Goal: Task Accomplishment & Management: Manage account settings

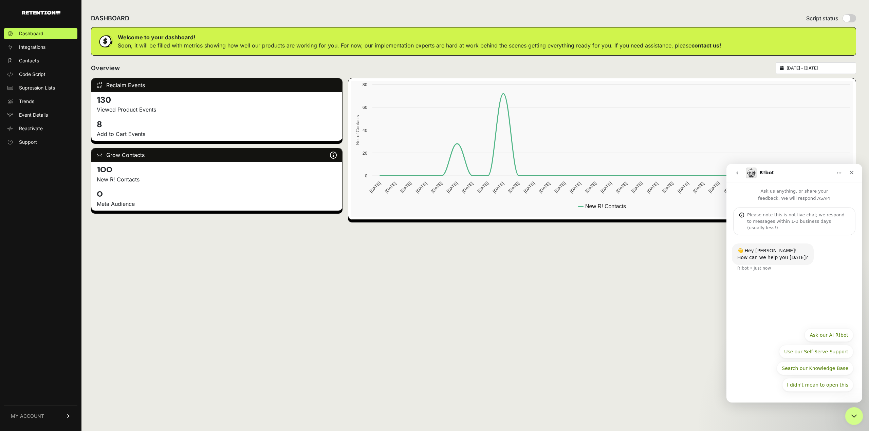
click at [851, 417] on icon "Close Intercom Messenger" at bounding box center [853, 415] width 8 height 8
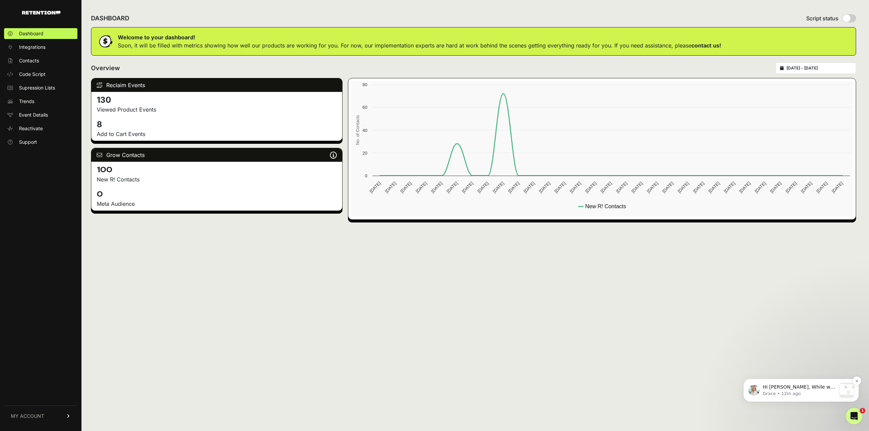
click at [819, 388] on p "Hi LeAnn, While we can't directly change the email address with your account, w…" at bounding box center [799, 387] width 73 height 7
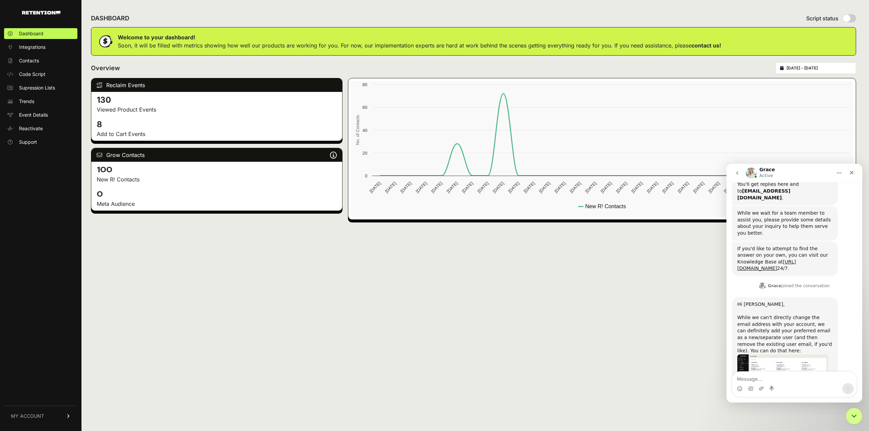
scroll to position [291, 0]
click at [787, 354] on img "Grace says…" at bounding box center [782, 377] width 91 height 46
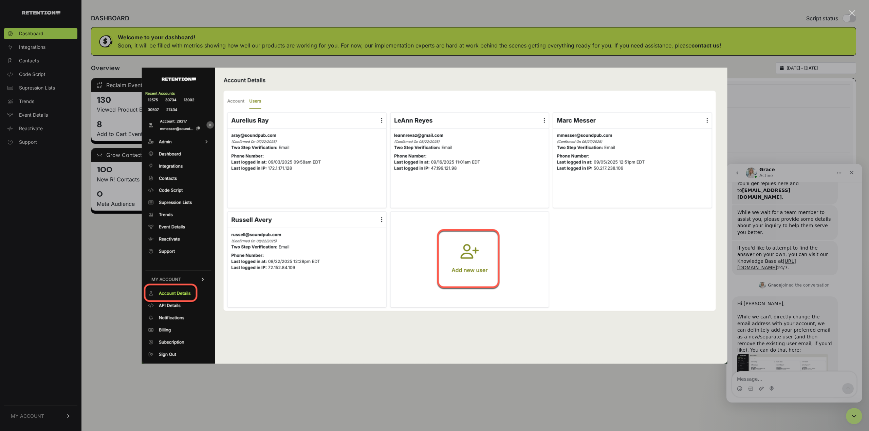
click at [784, 216] on div "Intercom messenger" at bounding box center [434, 215] width 869 height 431
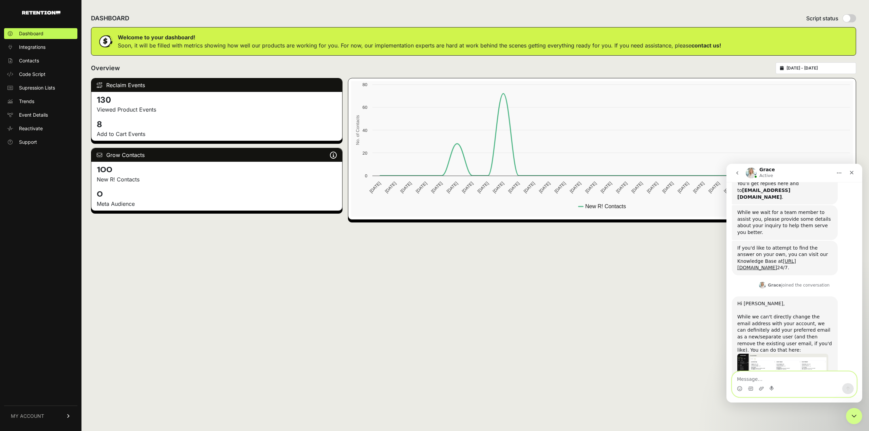
click at [784, 376] on textarea "Message…" at bounding box center [794, 378] width 124 height 12
type textarea "Okay, thank you for confirming~"
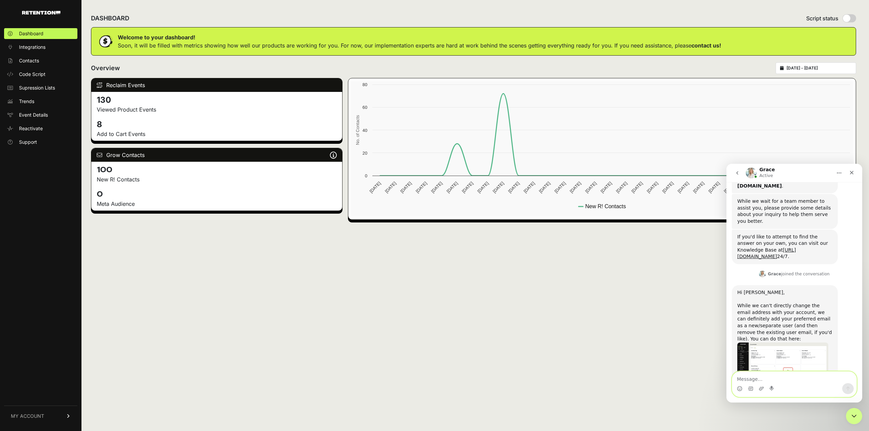
scroll to position [300, 0]
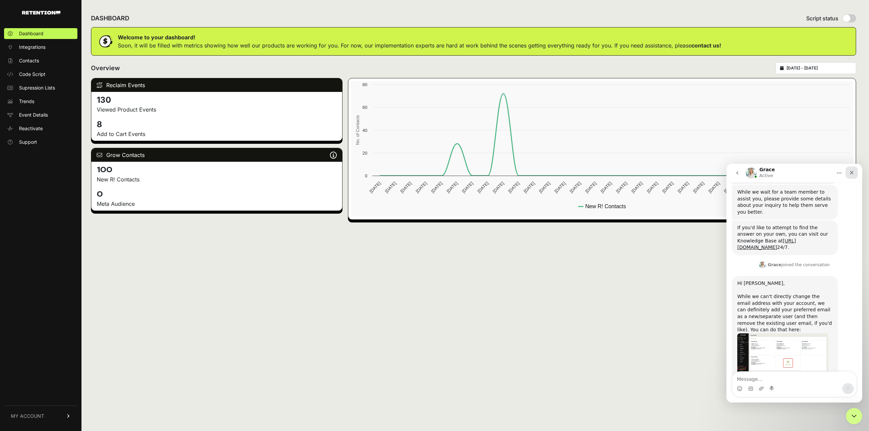
click at [855, 171] on div "Close" at bounding box center [852, 173] width 12 height 12
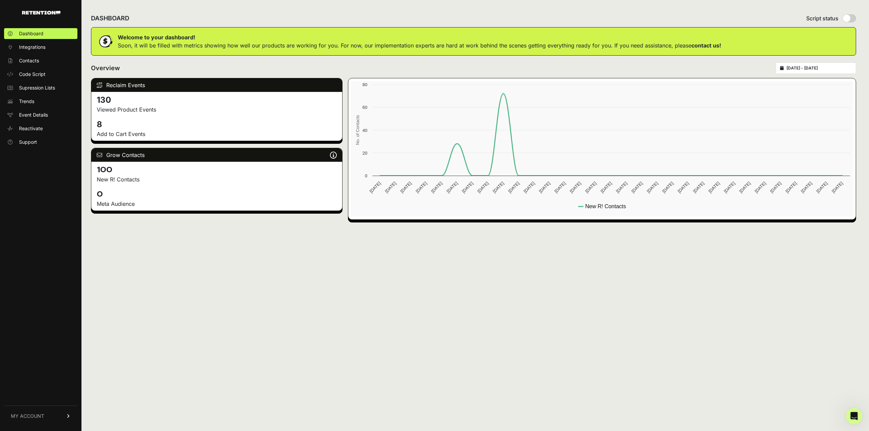
click at [66, 418] on icon at bounding box center [68, 417] width 5 height 4
click at [46, 355] on span "Account Details" at bounding box center [36, 353] width 35 height 7
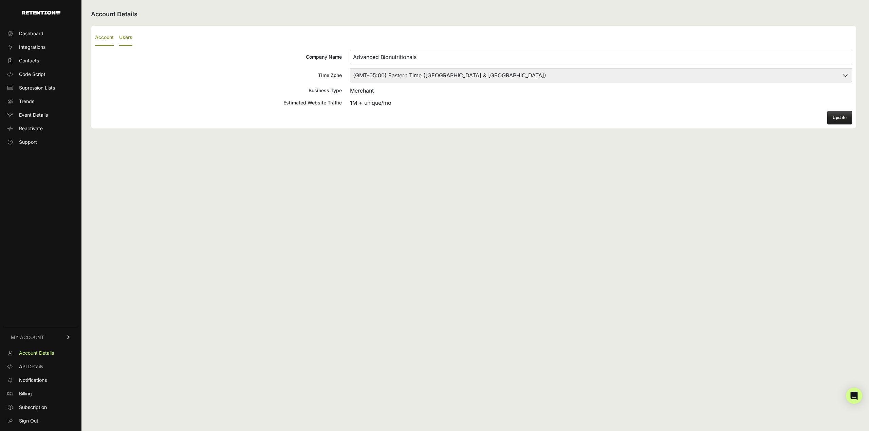
click at [130, 34] on label "Users" at bounding box center [125, 38] width 13 height 16
click at [0, 0] on input "Users" at bounding box center [0, 0] width 0 height 0
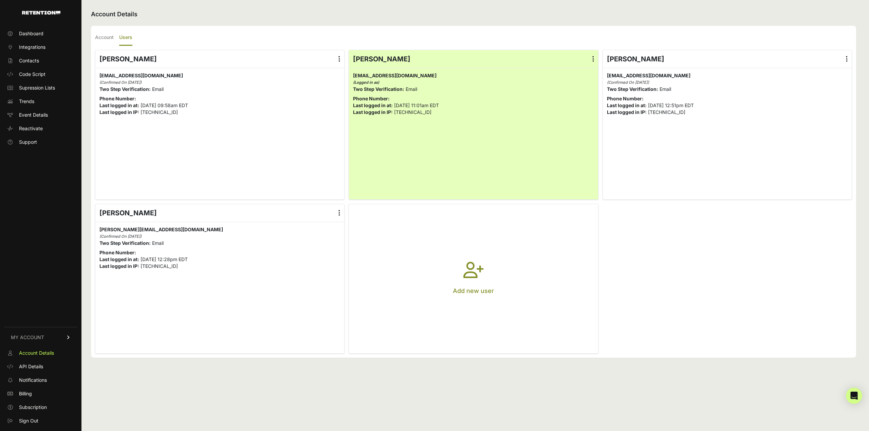
click at [470, 274] on icon "button" at bounding box center [473, 274] width 20 height 24
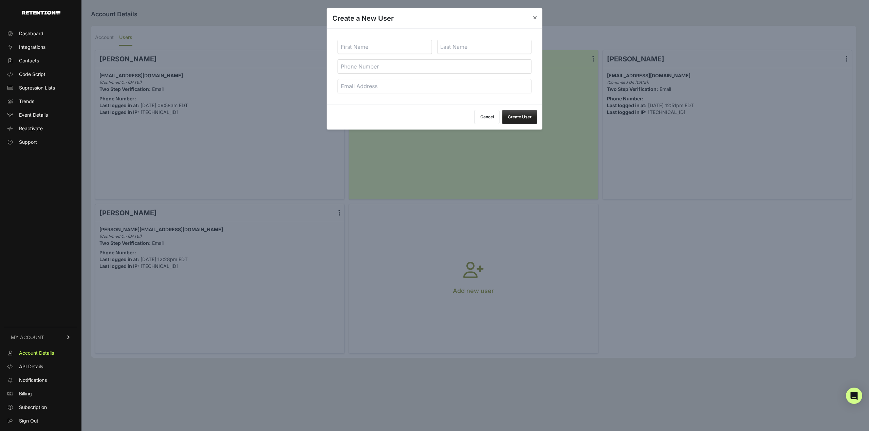
click at [360, 51] on input "text" at bounding box center [385, 47] width 94 height 14
type input "LeAnn"
type input "Reyes"
type input "305-609-2304"
click at [360, 82] on input "email" at bounding box center [435, 86] width 194 height 14
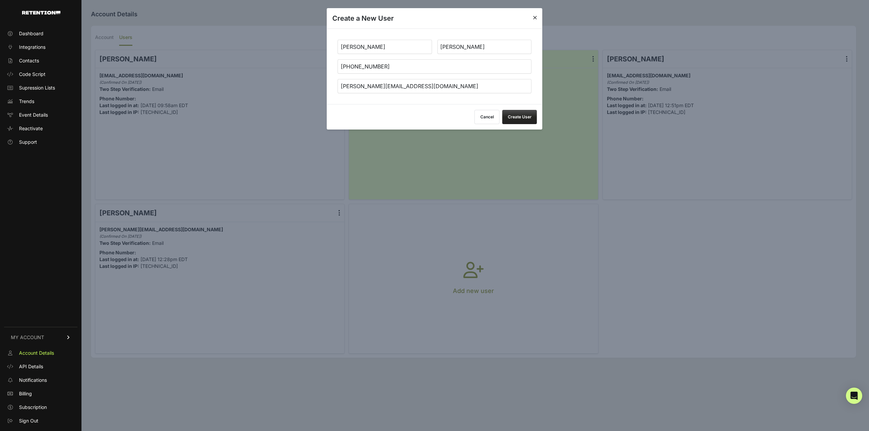
type input "[PERSON_NAME][EMAIL_ADDRESS][DOMAIN_NAME]"
click at [446, 84] on input "[PERSON_NAME][EMAIL_ADDRESS][DOMAIN_NAME]" at bounding box center [435, 86] width 194 height 14
click at [479, 97] on div "LeAnn Reyes 305-609-2304 leann@soundpub.com" at bounding box center [435, 67] width 216 height 76
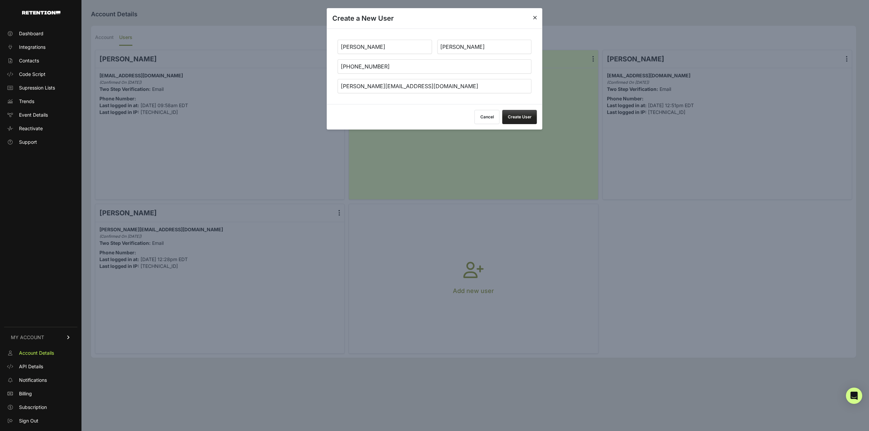
click at [528, 114] on button "Create User" at bounding box center [519, 117] width 35 height 14
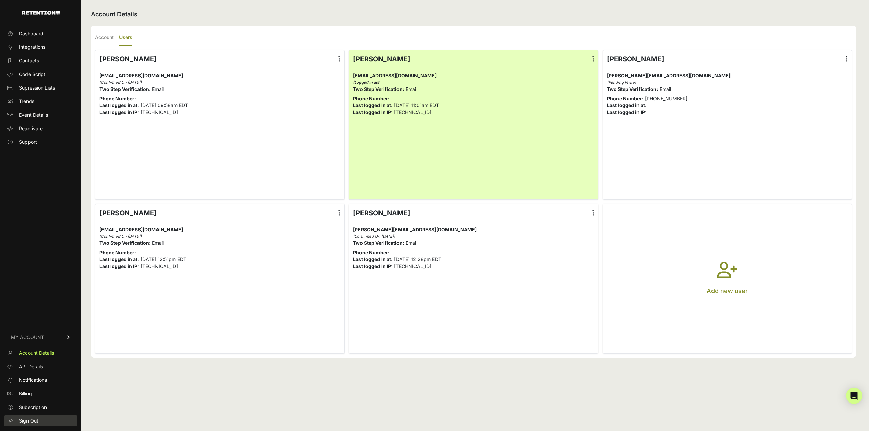
click at [29, 422] on span "Sign Out" at bounding box center [28, 421] width 19 height 7
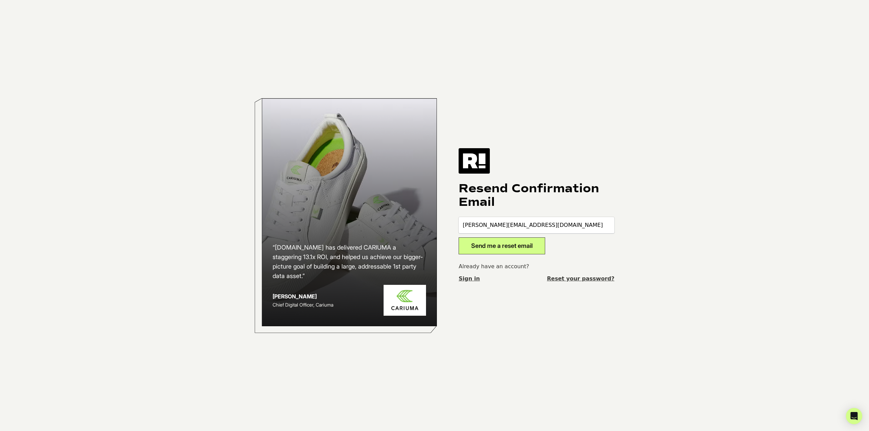
click at [540, 358] on div "“[DOMAIN_NAME] has delivered CARIUMA a staggering 13.1x ROI, and helped us achi…" at bounding box center [434, 215] width 387 height 431
click at [581, 279] on link "Reset your password?" at bounding box center [581, 279] width 68 height 8
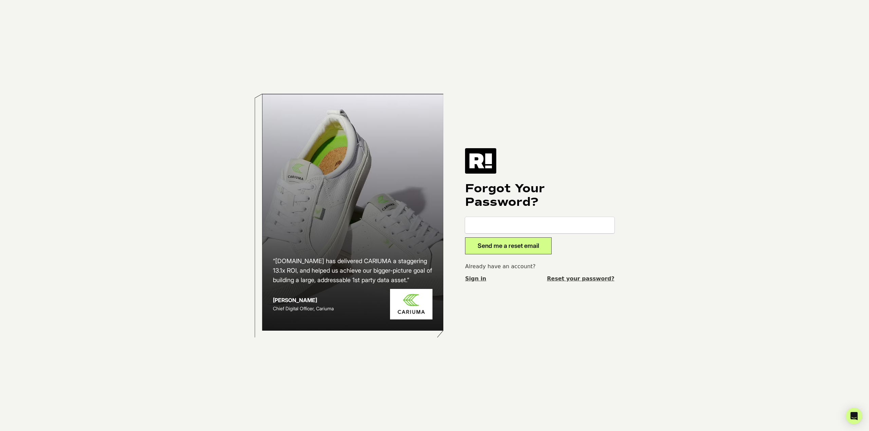
click at [513, 223] on input "email" at bounding box center [539, 225] width 149 height 16
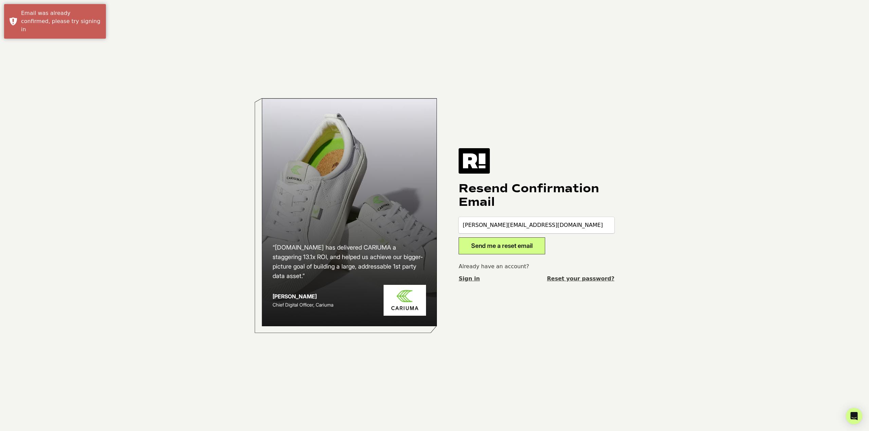
click at [528, 250] on button "Send me a reset email" at bounding box center [502, 246] width 87 height 17
click at [474, 279] on link "Sign in" at bounding box center [469, 279] width 21 height 8
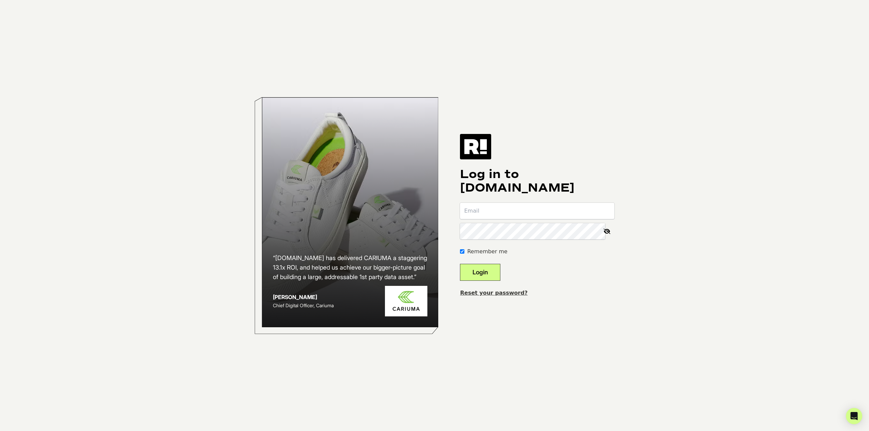
click at [504, 204] on input "email" at bounding box center [537, 211] width 154 height 16
click at [516, 218] on input "email" at bounding box center [537, 211] width 154 height 16
click at [504, 292] on link "Reset your password?" at bounding box center [494, 293] width 68 height 6
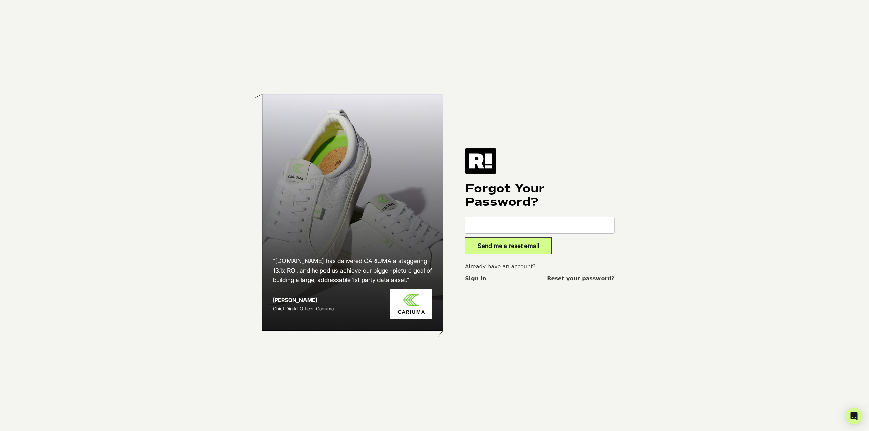
click at [524, 224] on input "email" at bounding box center [539, 225] width 149 height 16
type input "[PERSON_NAME][EMAIL_ADDRESS][DOMAIN_NAME]"
drag, startPoint x: 514, startPoint y: 244, endPoint x: 562, endPoint y: 249, distance: 47.7
click at [517, 244] on button "Send me a reset email" at bounding box center [508, 246] width 87 height 17
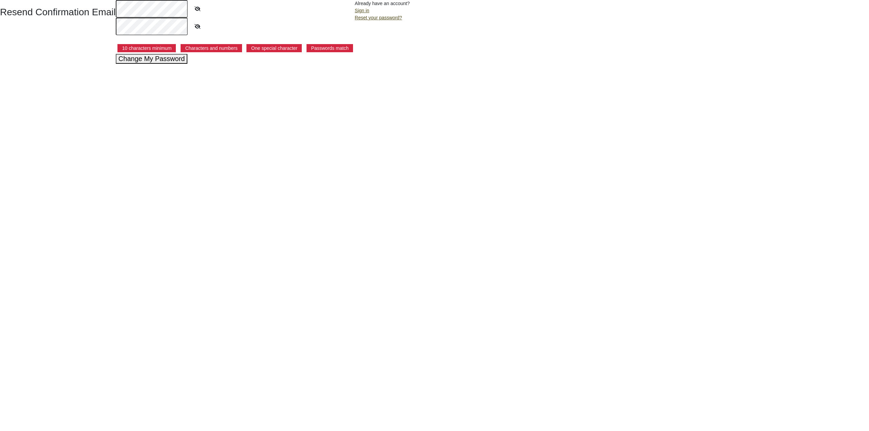
click at [198, 64] on html "Resend Confirmation Email 10 characters minimum Characters and numbers One spec…" at bounding box center [434, 32] width 869 height 64
click at [149, 59] on button "Change My Password" at bounding box center [152, 59] width 72 height 10
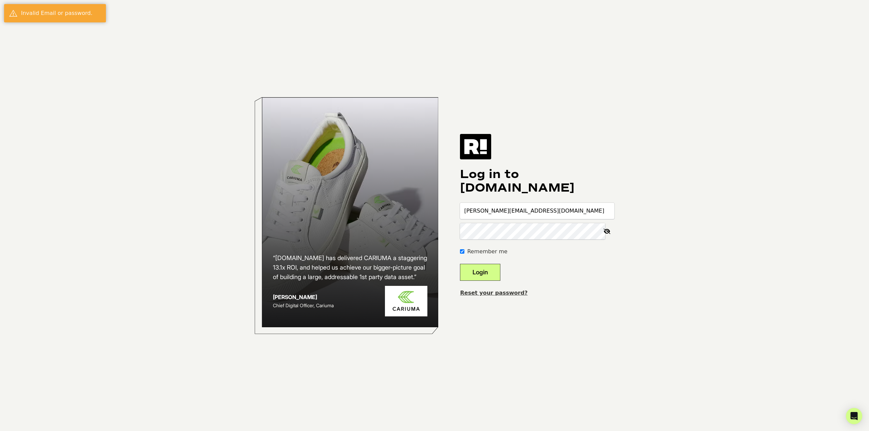
type input "[PERSON_NAME][EMAIL_ADDRESS][DOMAIN_NAME]"
click at [563, 147] on div "Log in to [DOMAIN_NAME] [PERSON_NAME][EMAIL_ADDRESS][DOMAIN_NAME] Remember me L…" at bounding box center [537, 215] width 154 height 163
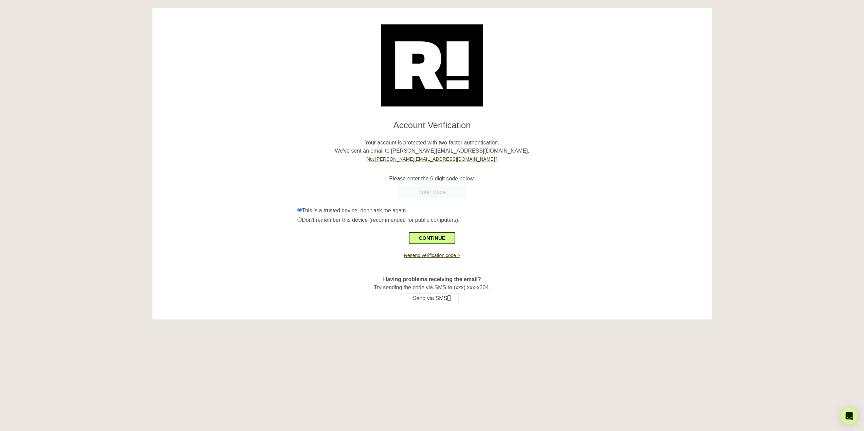
click at [617, 199] on form "Account Verification Your account is protected with two-factor authentication. …" at bounding box center [432, 179] width 549 height 129
click at [444, 187] on input "text" at bounding box center [432, 192] width 68 height 12
paste input "407929"
type input "407929"
click at [550, 161] on p "Your account is protected with two-factor authentication. We've sent an email t…" at bounding box center [432, 147] width 549 height 33
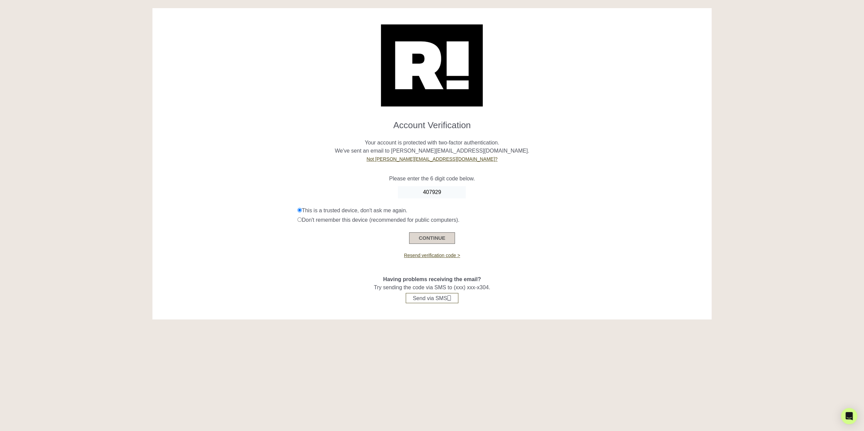
click at [437, 243] on button "CONTINUE" at bounding box center [431, 239] width 45 height 12
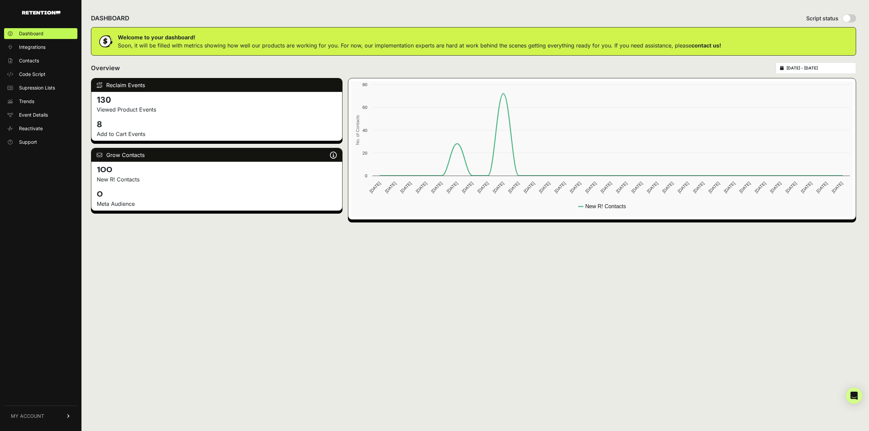
click at [57, 412] on link "MY ACCOUNT" at bounding box center [40, 416] width 73 height 21
click at [43, 353] on span "Account Details" at bounding box center [36, 353] width 35 height 7
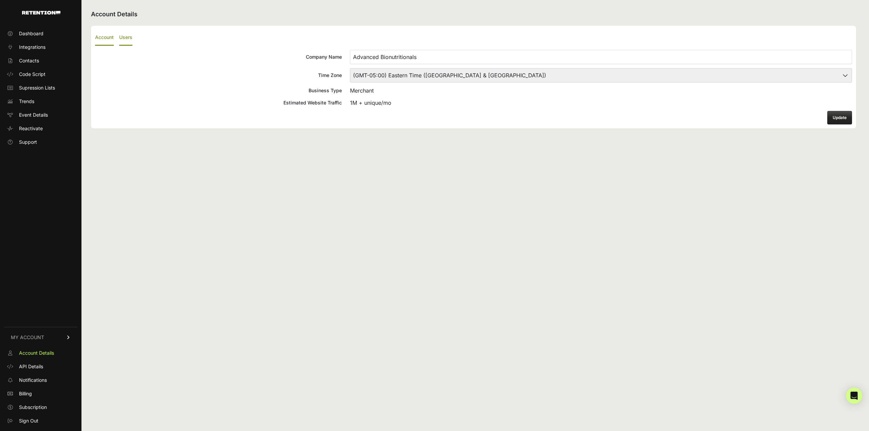
click at [126, 34] on label "Users" at bounding box center [125, 38] width 13 height 16
click at [0, 0] on input "Users" at bounding box center [0, 0] width 0 height 0
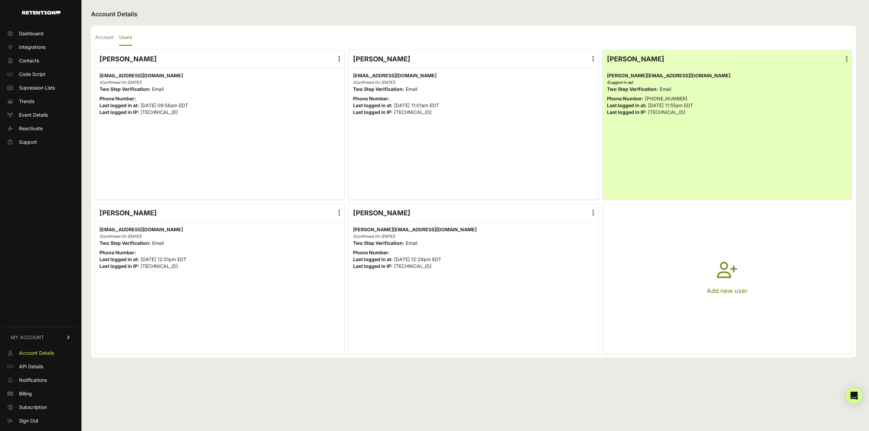
click at [595, 58] on label at bounding box center [593, 59] width 10 height 18
click at [0, 0] on input "radio" at bounding box center [0, 0] width 0 height 0
click at [574, 111] on link "Delete" at bounding box center [574, 114] width 52 height 12
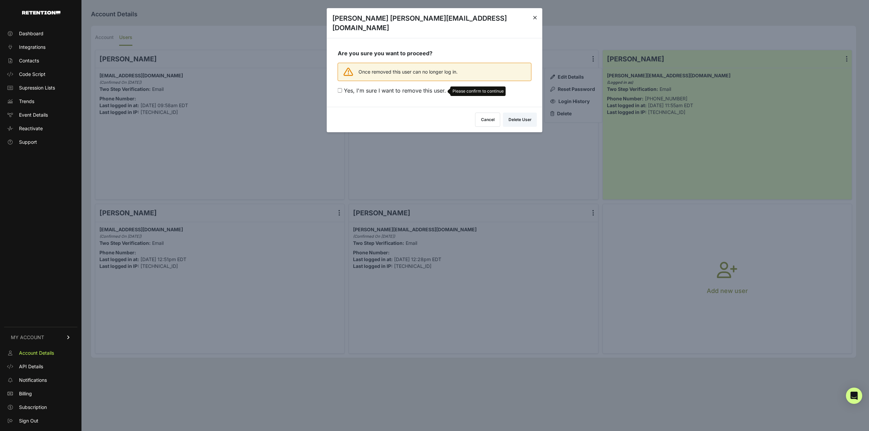
click at [396, 87] on label "Yes, I'm sure I want to remove this user. Please confirm to continue" at bounding box center [435, 92] width 194 height 10
click at [342, 88] on input "Yes, I'm sure I want to remove this user. Please confirm to continue" at bounding box center [340, 90] width 4 height 4
checkbox input "true"
click at [521, 111] on button "Delete User" at bounding box center [520, 118] width 34 height 14
